Goal: Transaction & Acquisition: Purchase product/service

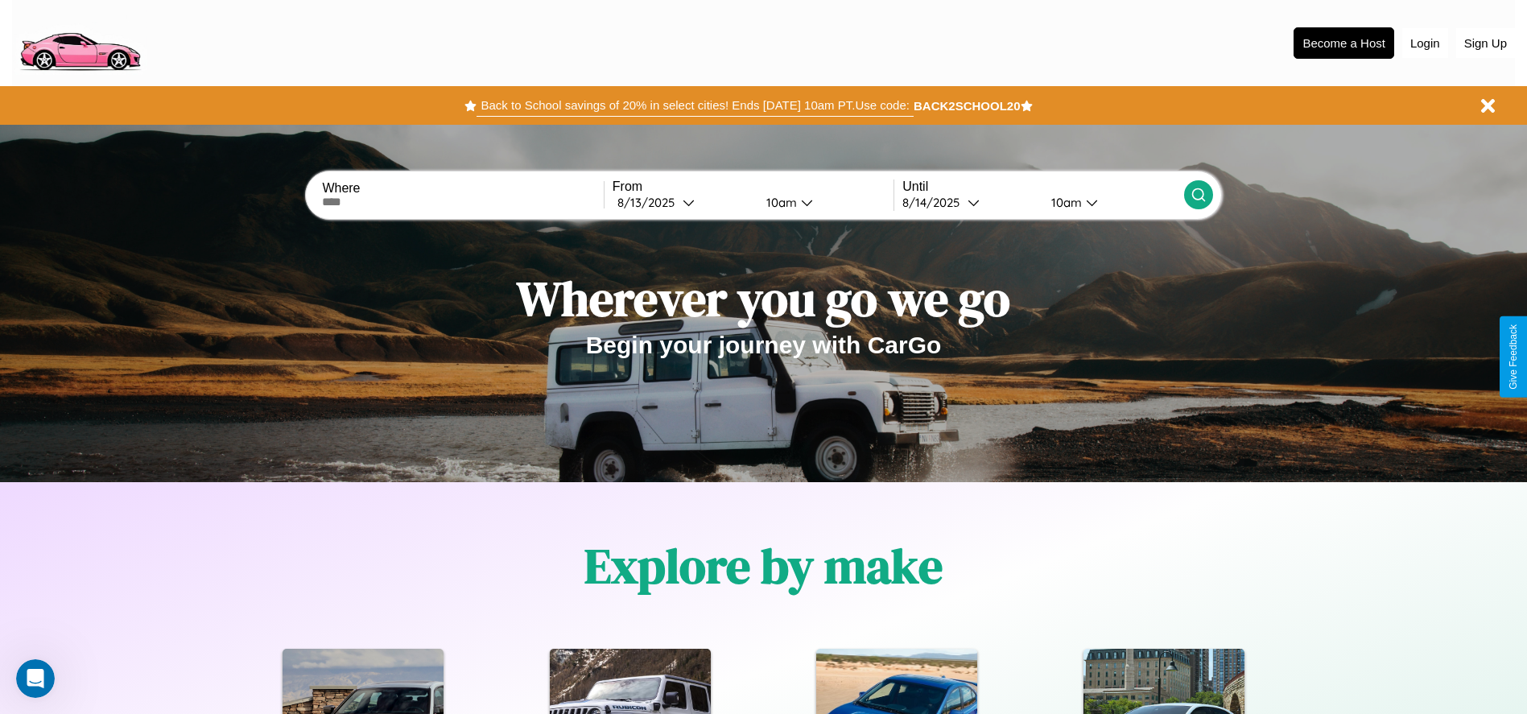
click at [695, 105] on button "Back to School savings of 20% in select cities! Ends 9/1 at 10am PT. Use code:" at bounding box center [695, 105] width 436 height 23
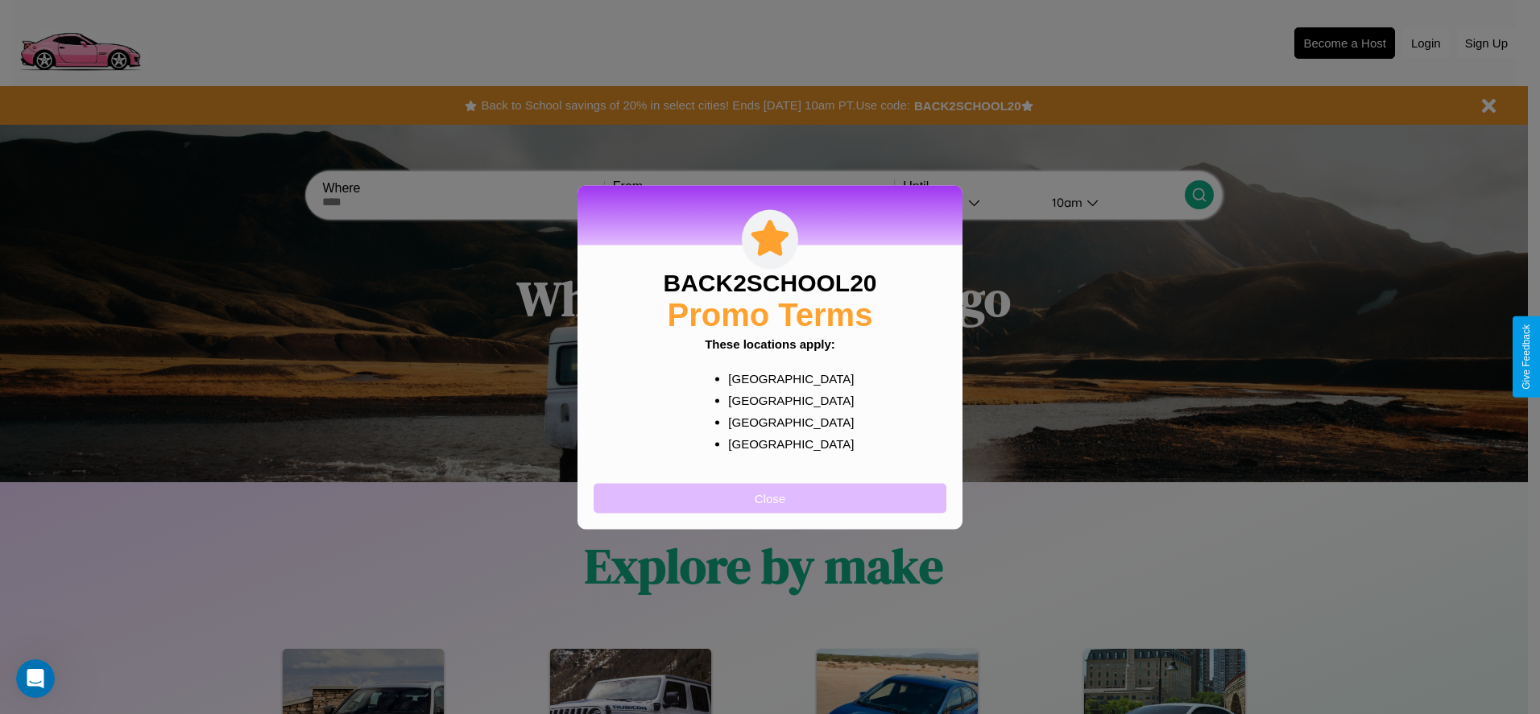
click at [770, 498] on button "Close" at bounding box center [769, 498] width 353 height 30
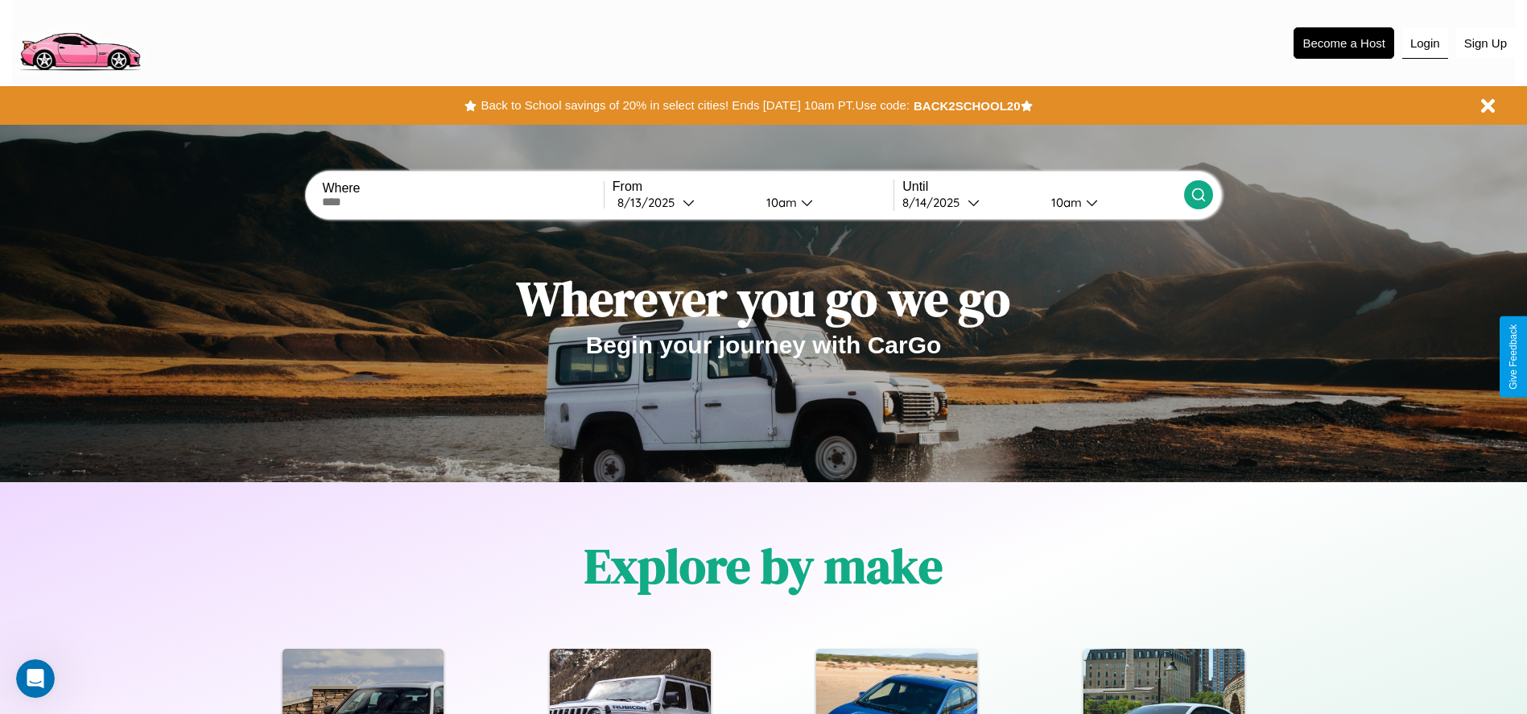
click at [1425, 43] on button "Login" at bounding box center [1426, 43] width 46 height 31
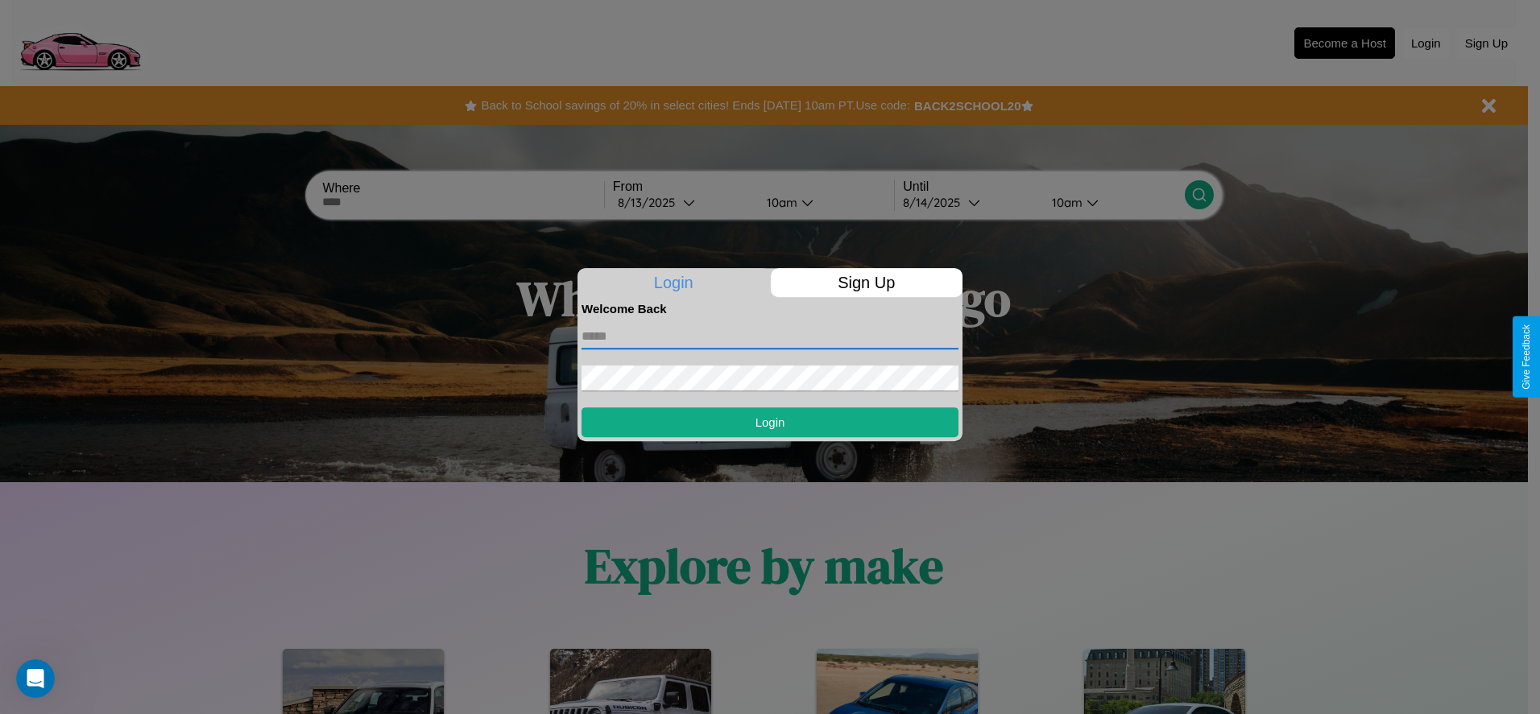
click at [770, 336] on input "text" at bounding box center [769, 337] width 377 height 26
type input "**********"
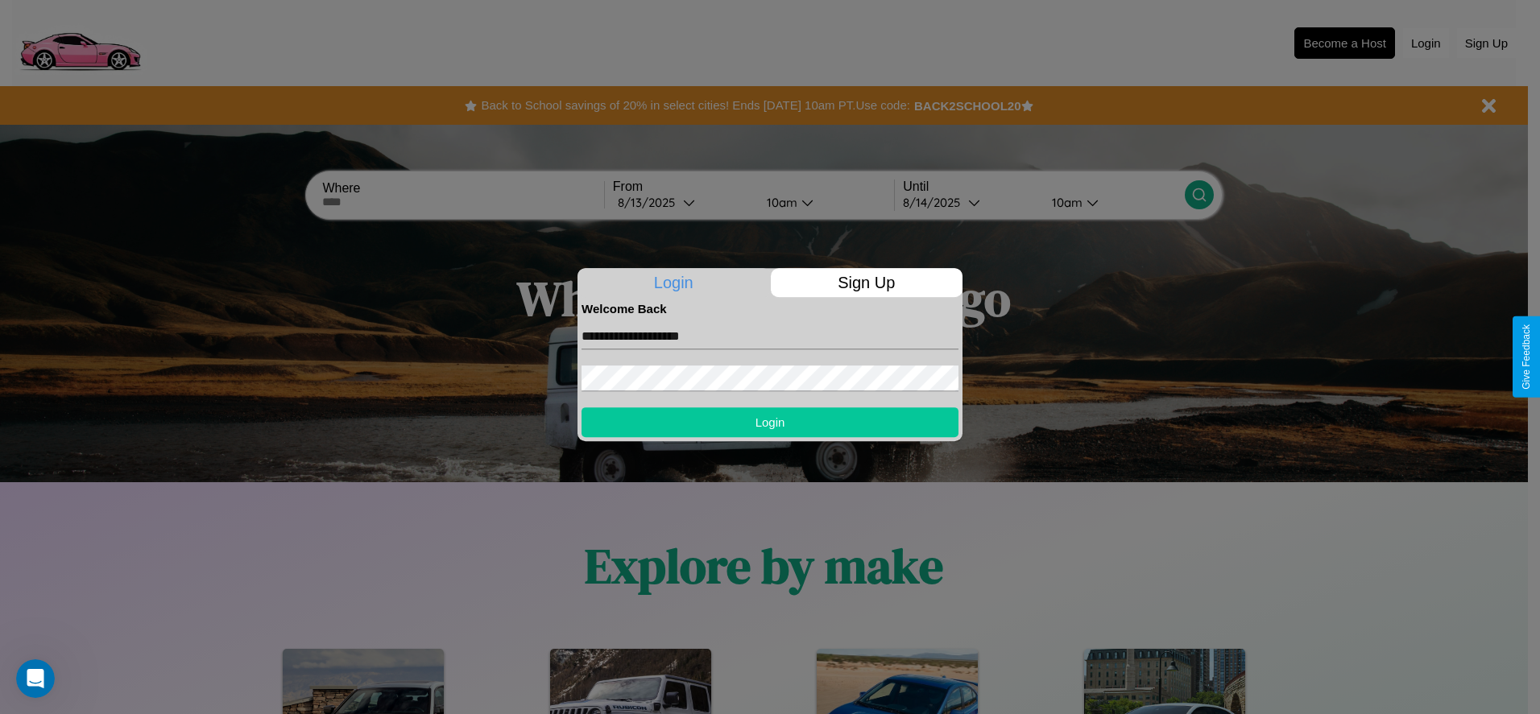
click at [770, 422] on button "Login" at bounding box center [769, 422] width 377 height 30
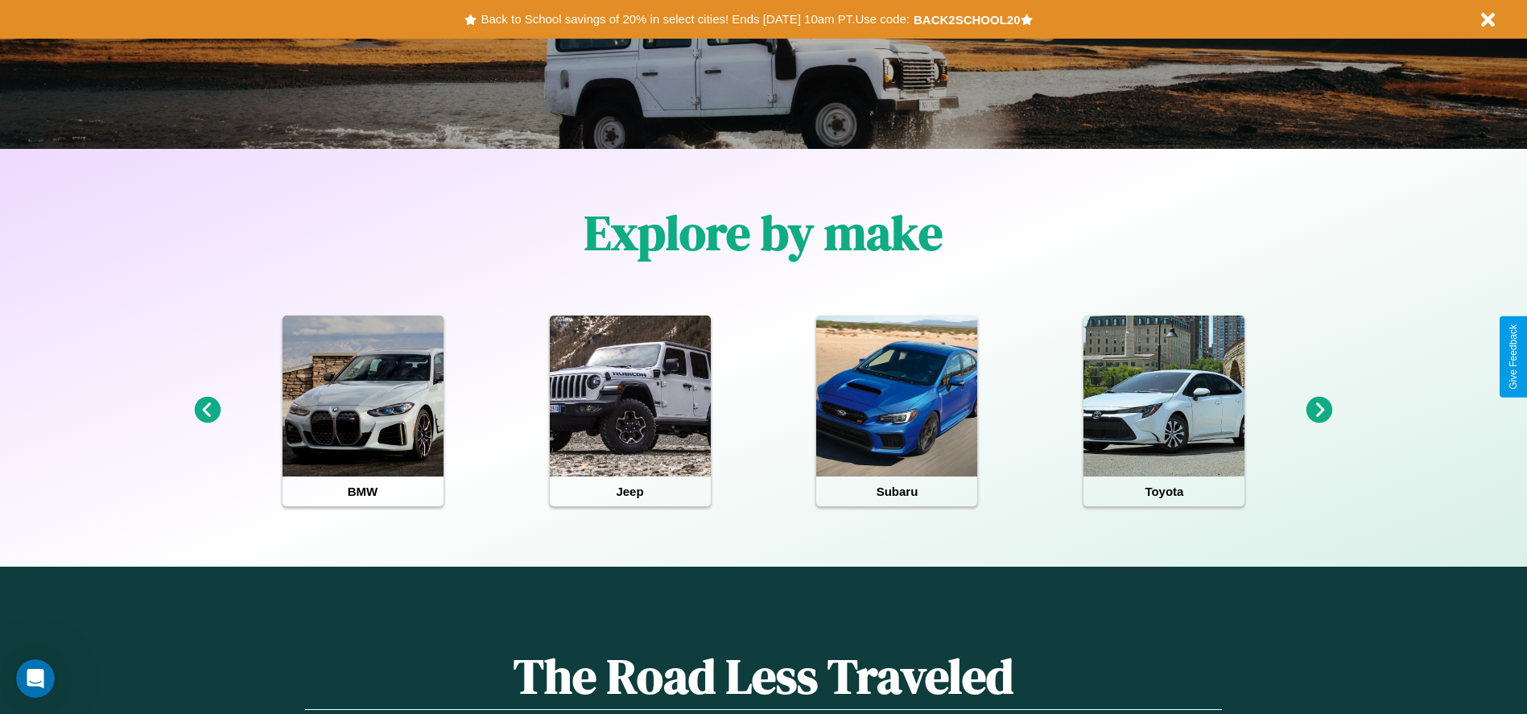
scroll to position [334, 0]
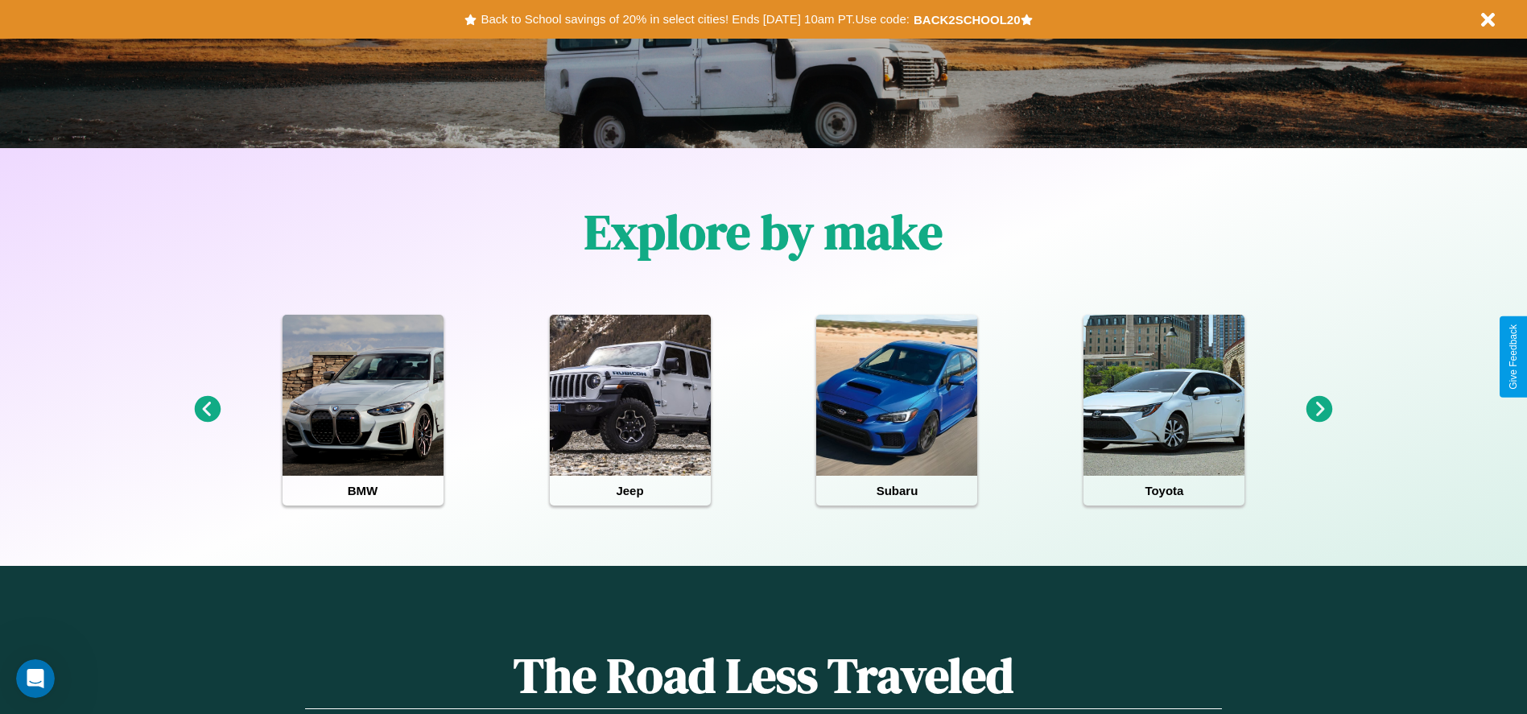
click at [1320, 410] on icon at bounding box center [1320, 409] width 27 height 27
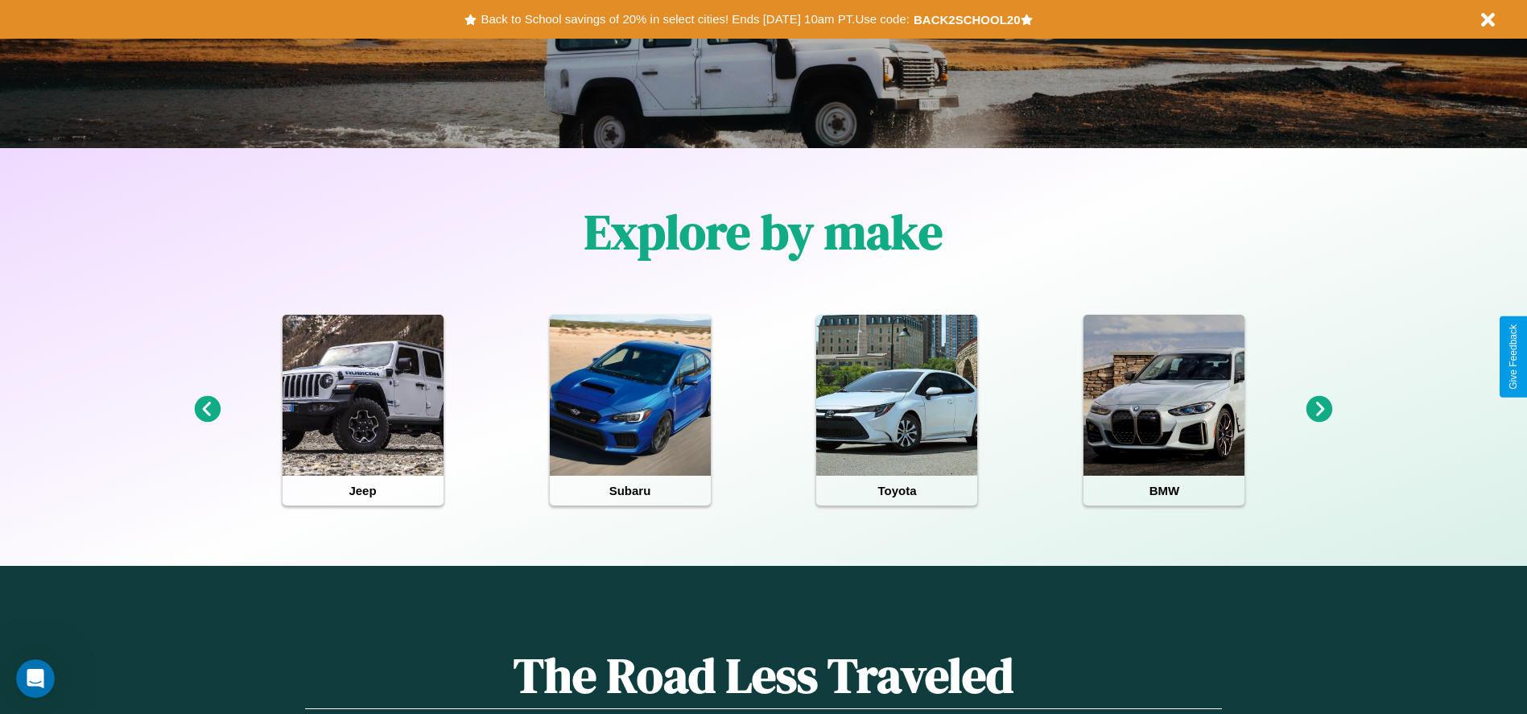
click at [1320, 410] on icon at bounding box center [1320, 409] width 27 height 27
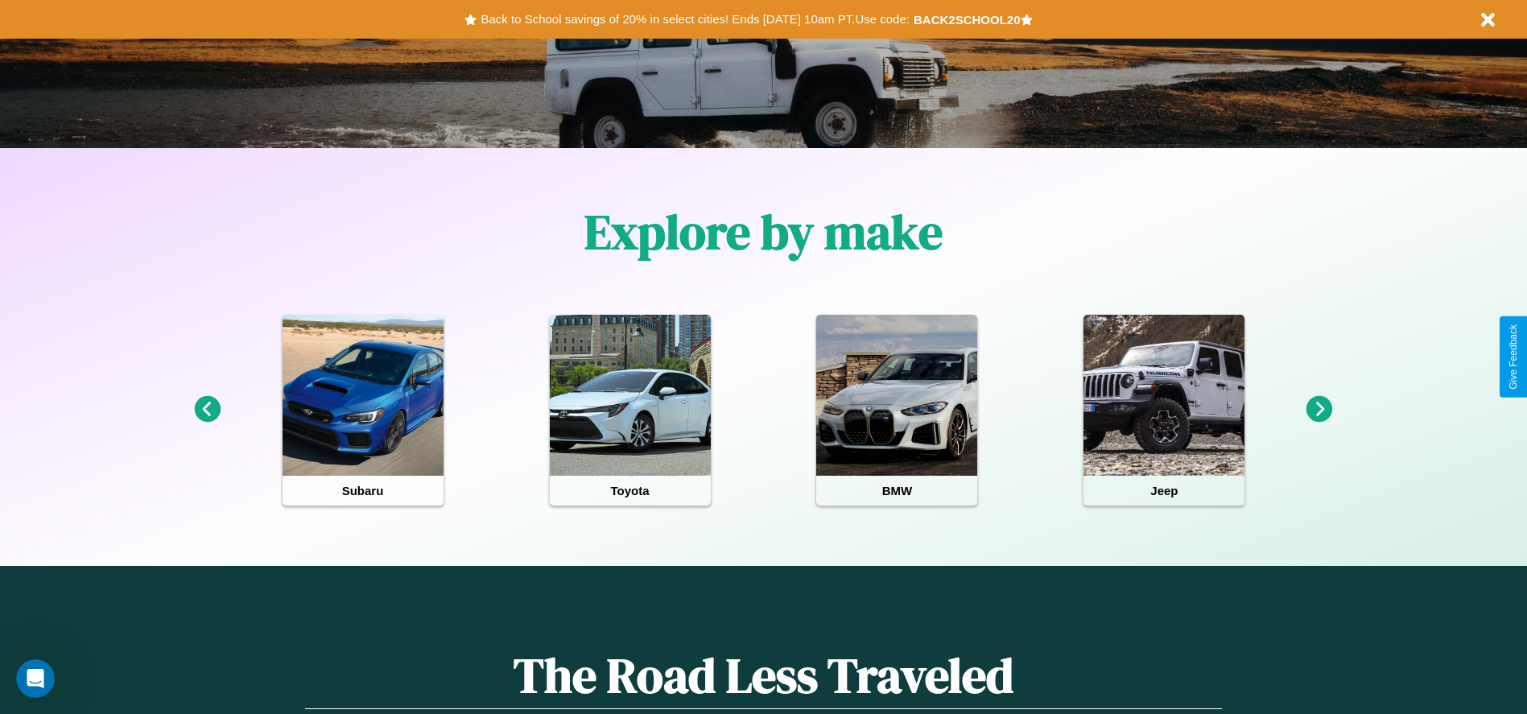
click at [207, 410] on icon at bounding box center [207, 409] width 27 height 27
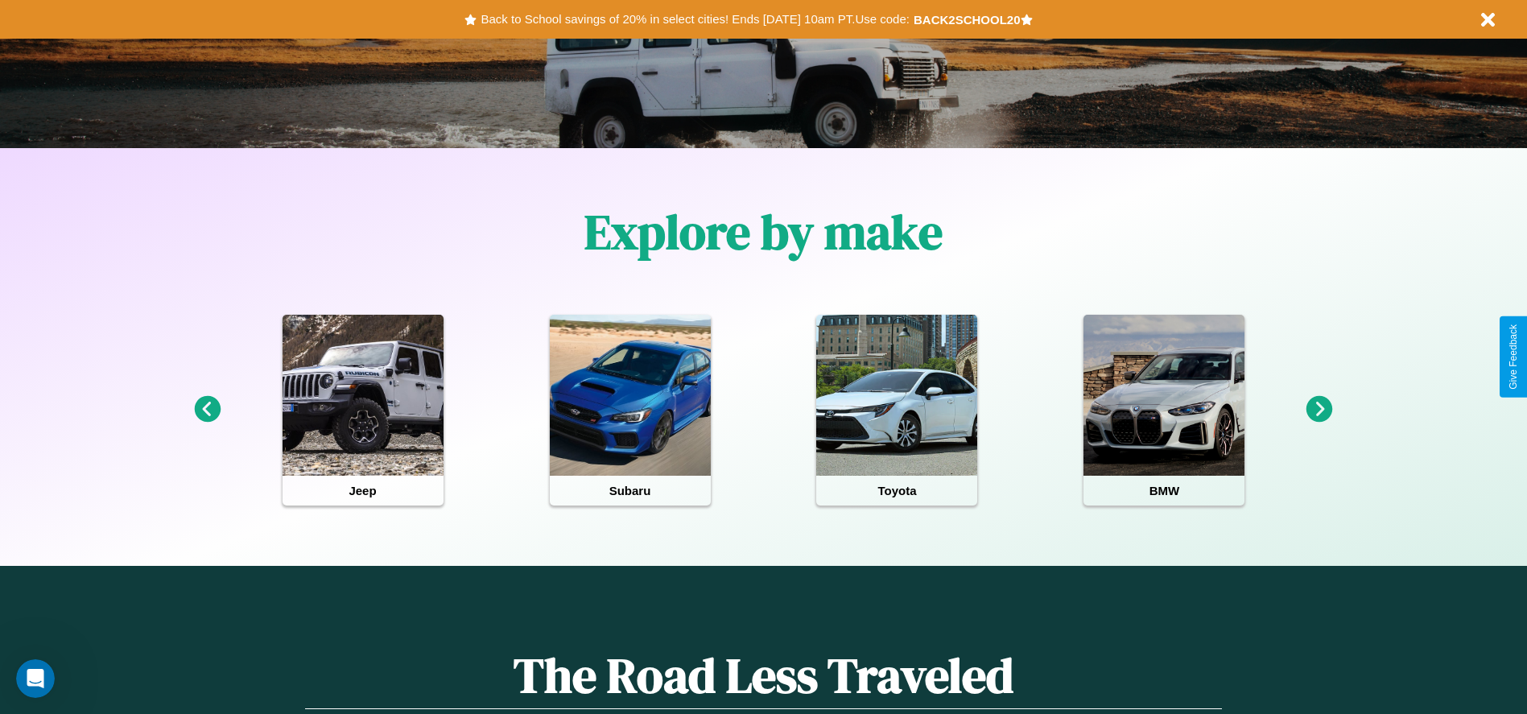
click at [1320, 410] on icon at bounding box center [1320, 409] width 27 height 27
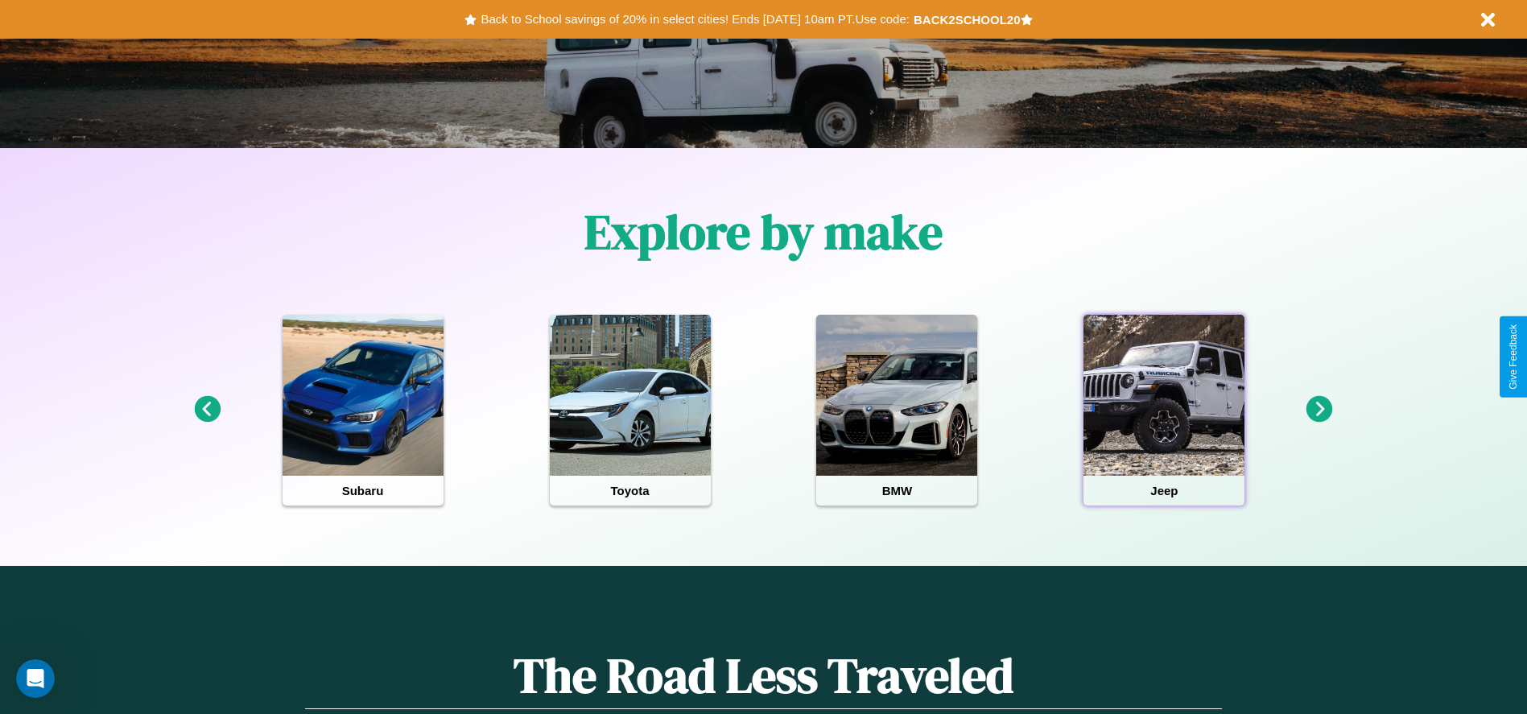
click at [1164, 410] on div at bounding box center [1164, 395] width 161 height 161
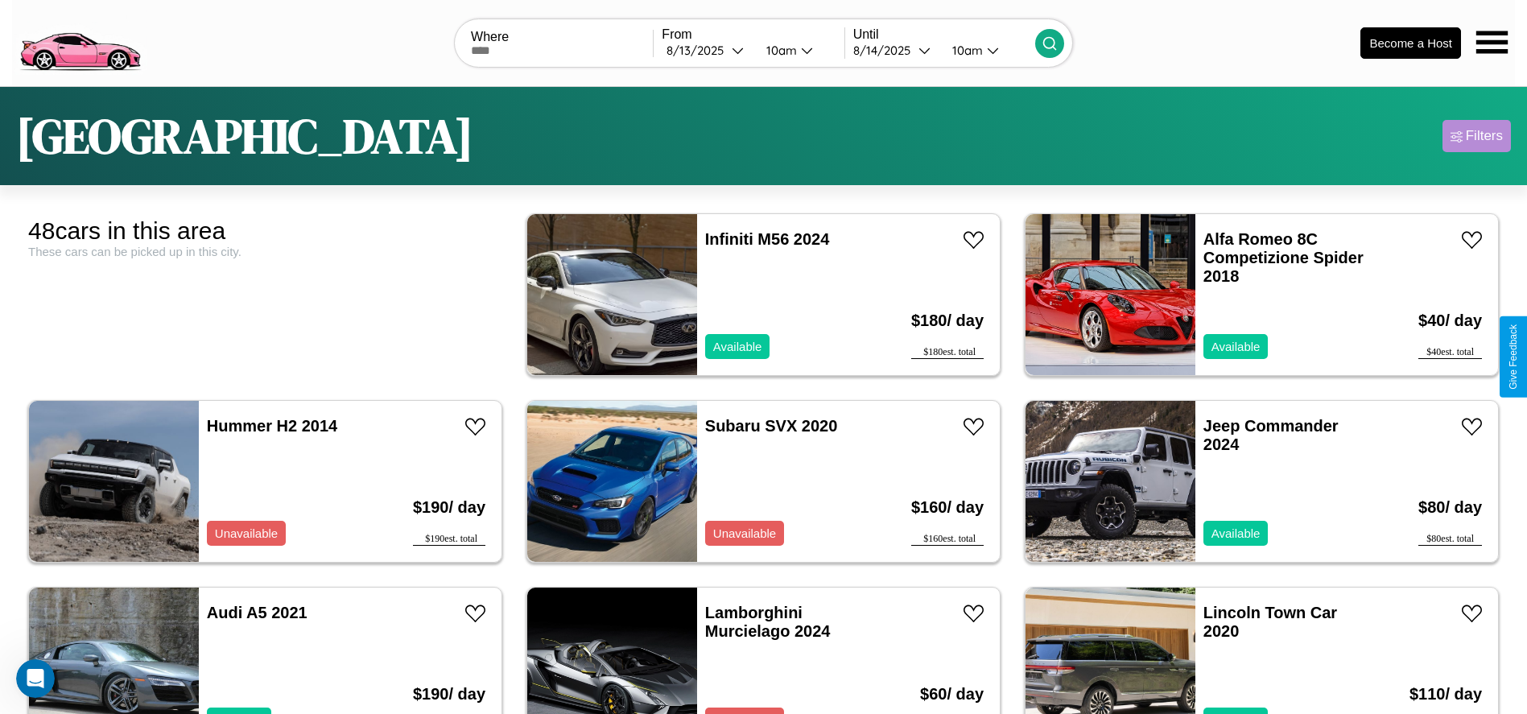
click at [1477, 136] on div "Filters" at bounding box center [1484, 136] width 37 height 16
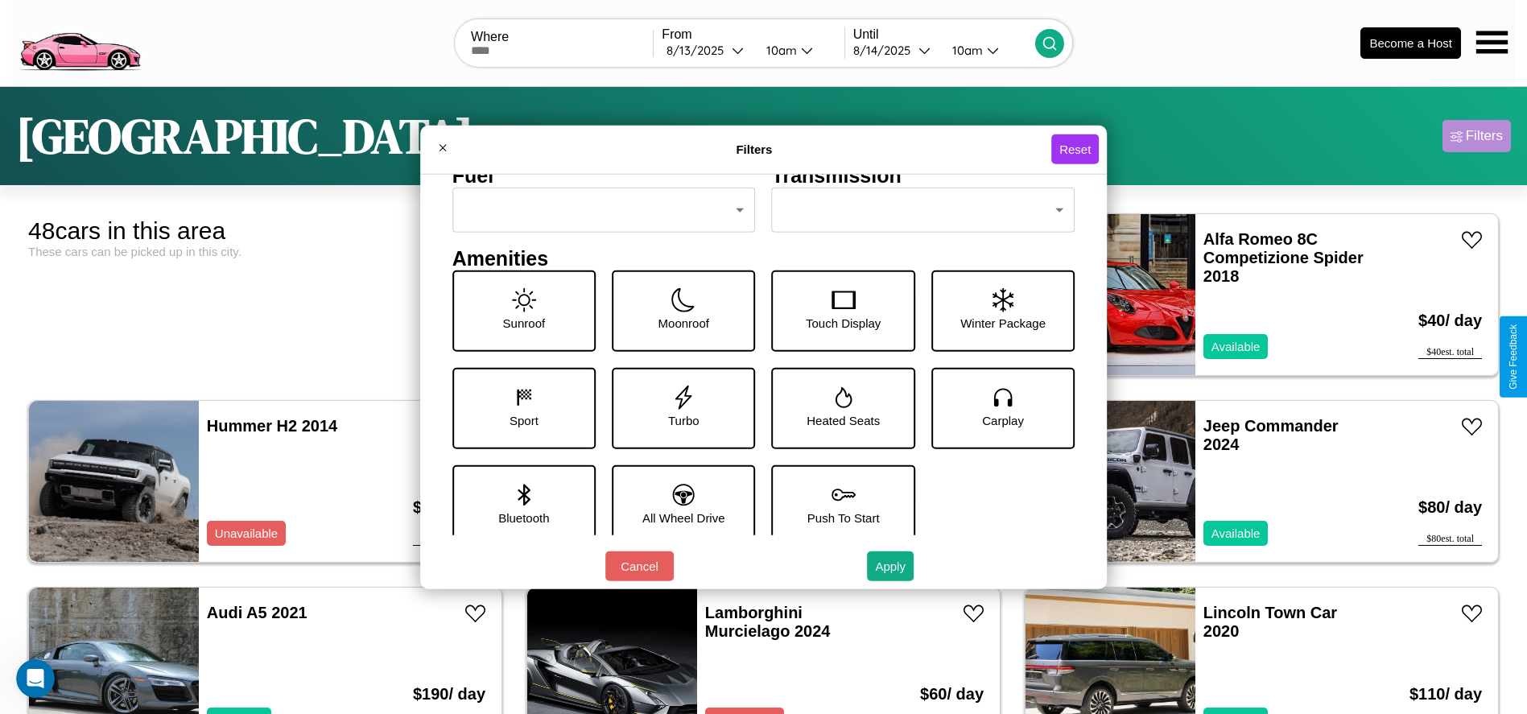
scroll to position [223, 0]
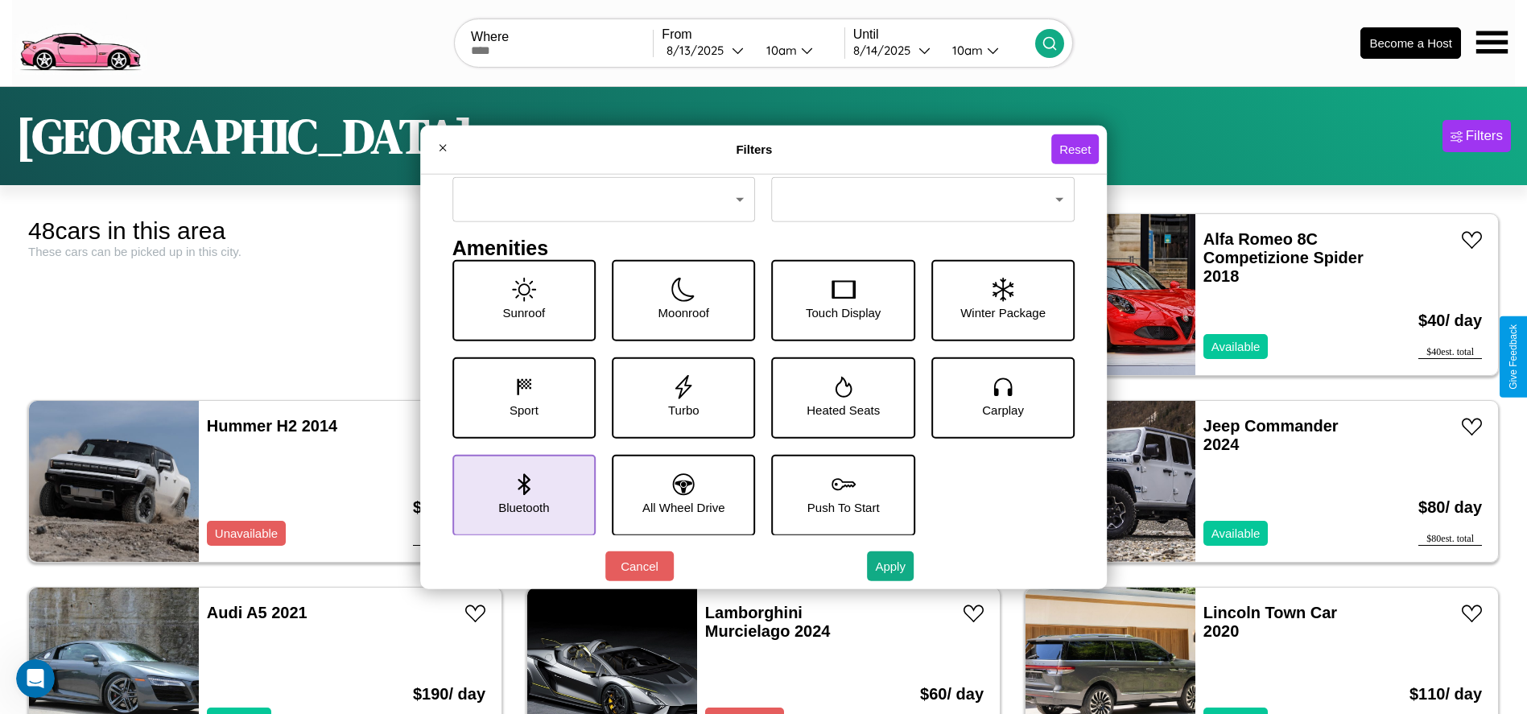
click at [520, 494] on icon at bounding box center [524, 484] width 12 height 22
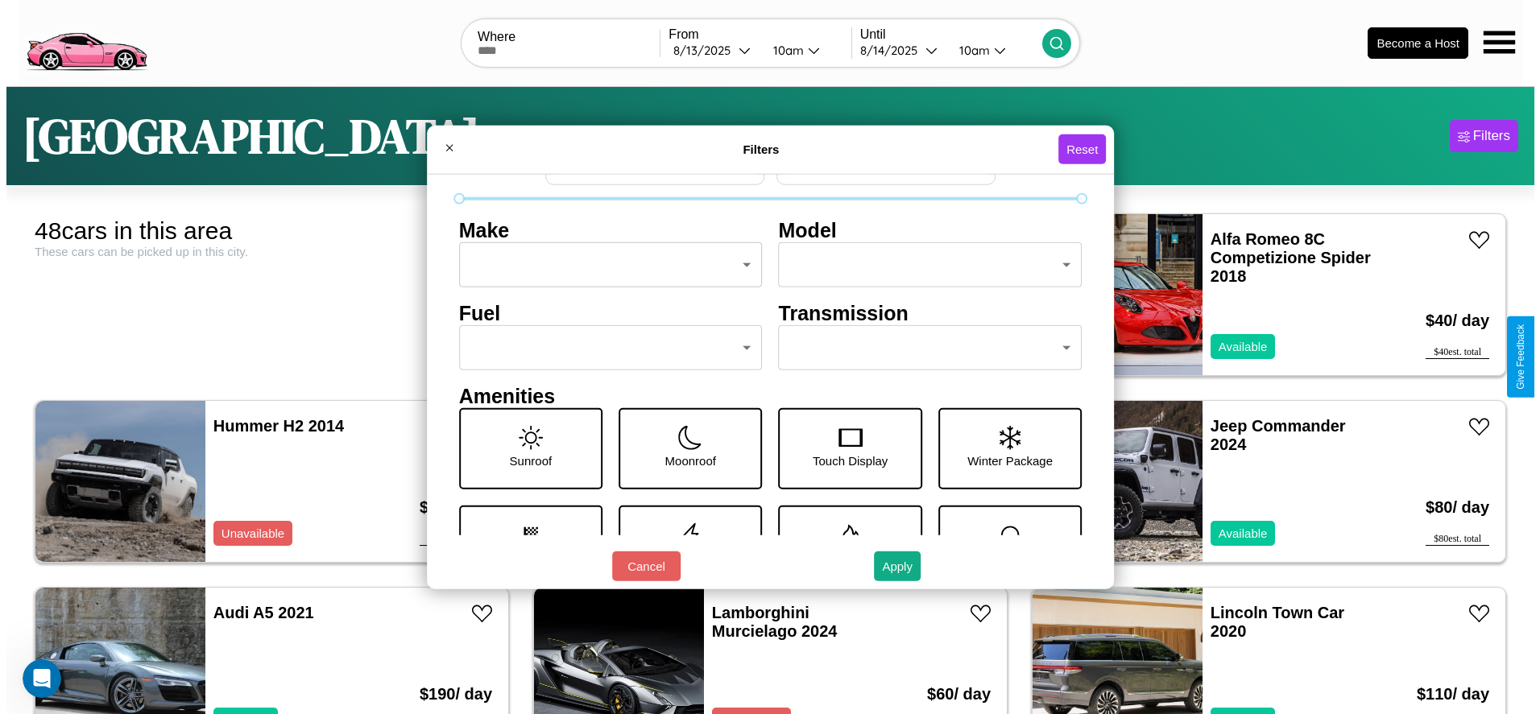
scroll to position [0, 0]
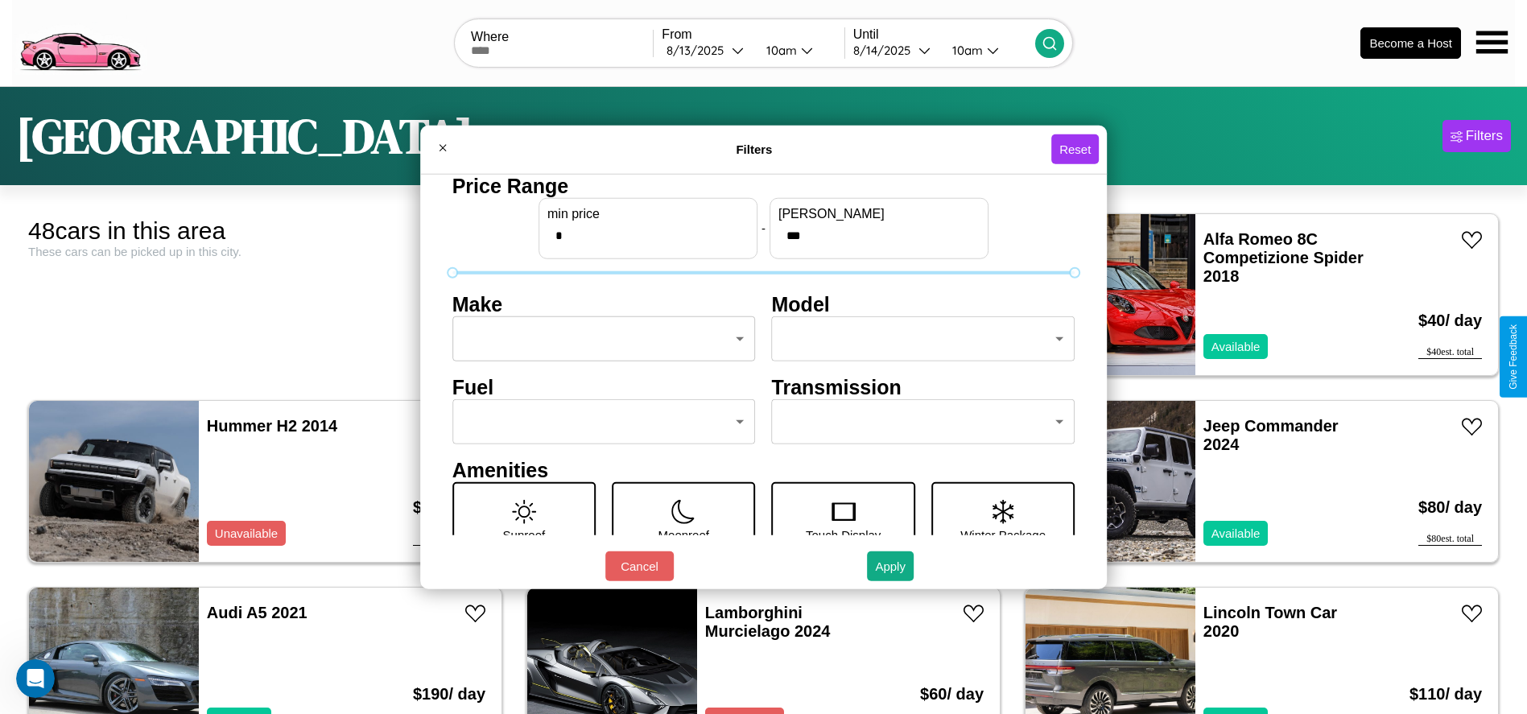
click at [599, 339] on body "CarGo Where From 8 / 13 / 2025 10am Until 8 / 14 / 2025 10am Become a Host Dall…" at bounding box center [763, 407] width 1527 height 814
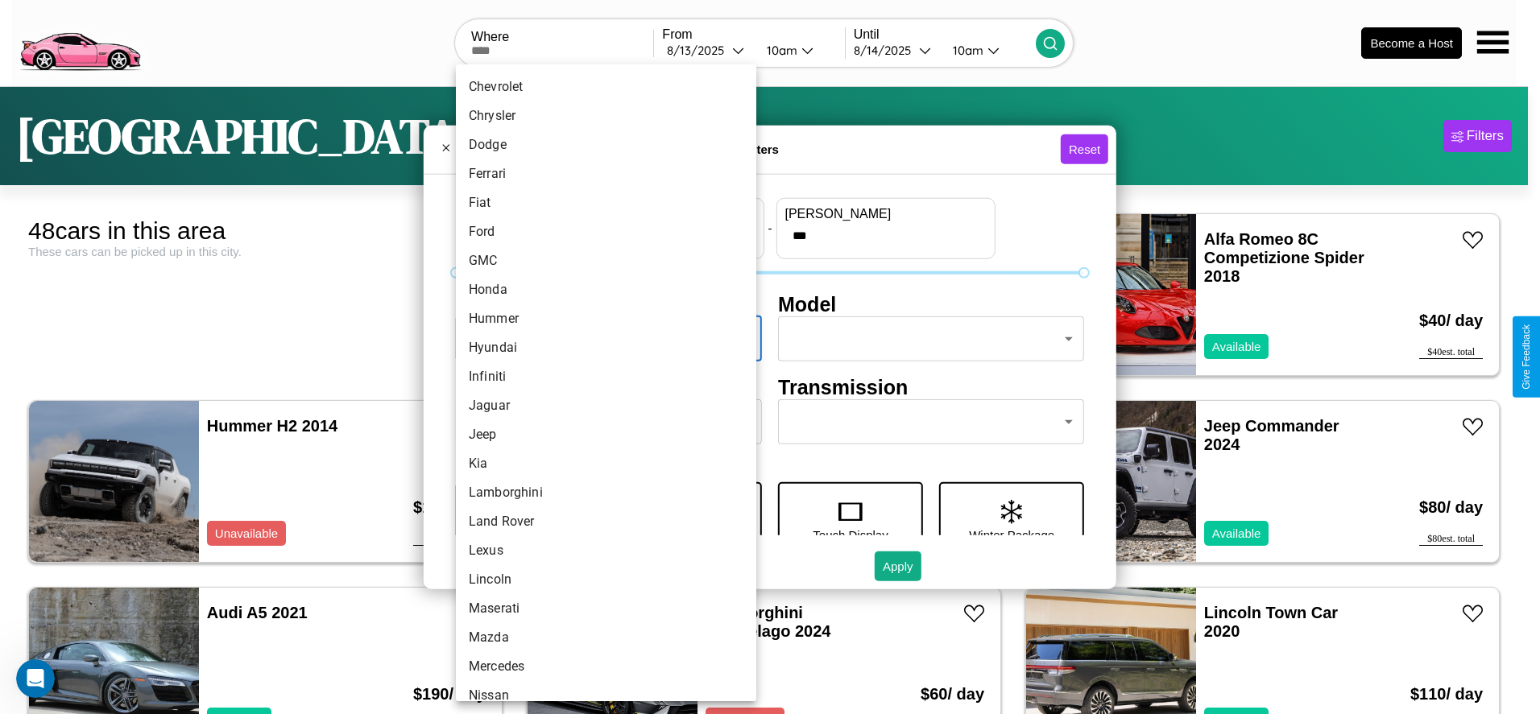
scroll to position [420, 0]
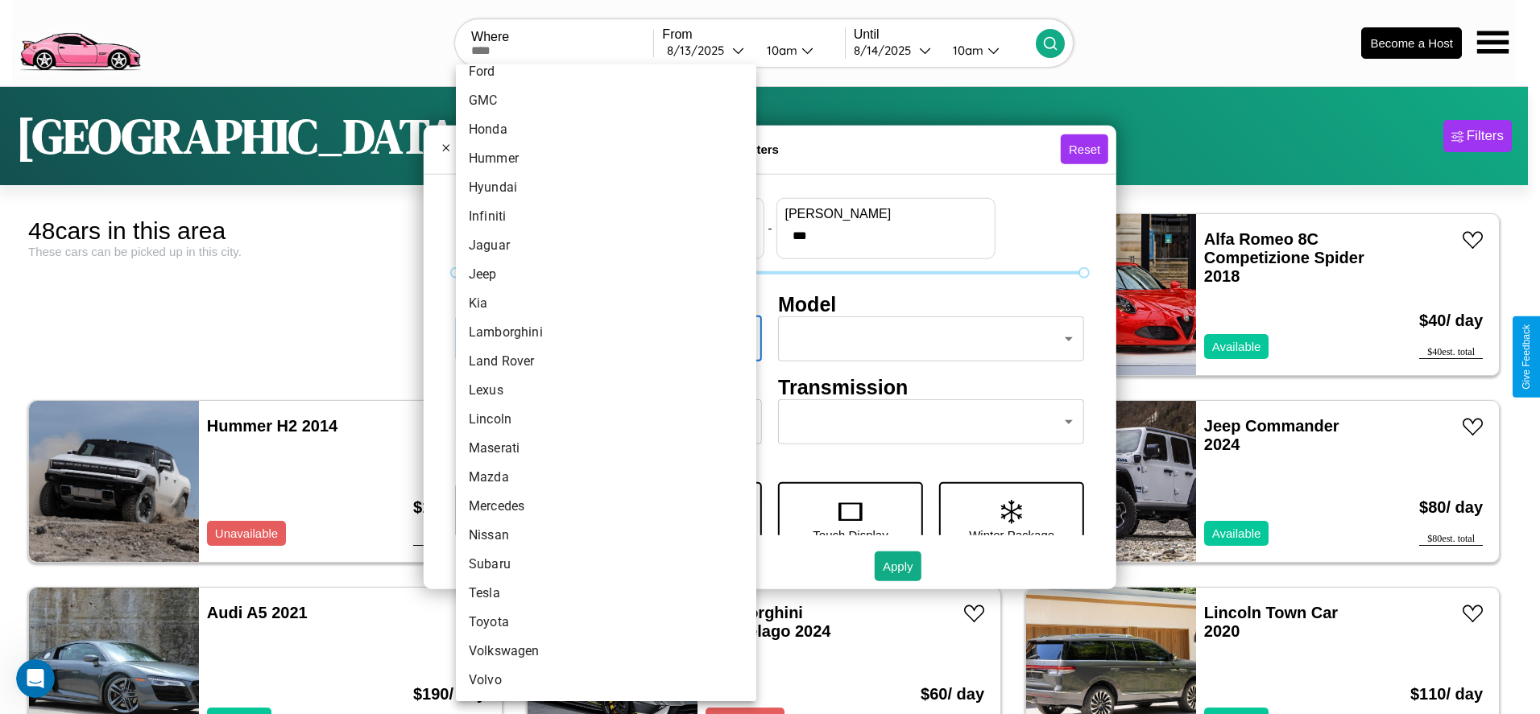
click at [600, 477] on li "Mazda" at bounding box center [606, 477] width 300 height 29
type input "*****"
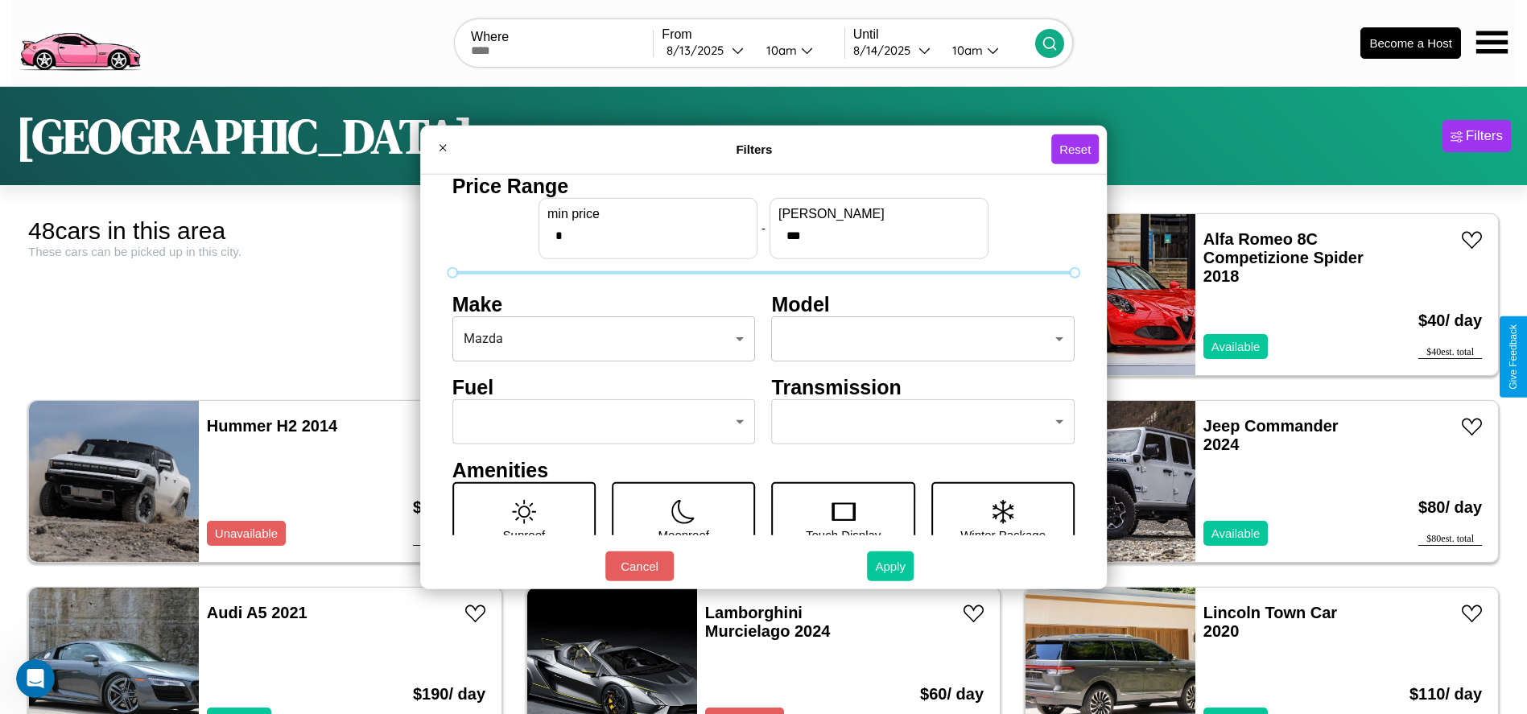
click at [891, 566] on button "Apply" at bounding box center [890, 567] width 47 height 30
